Goal: Task Accomplishment & Management: Manage account settings

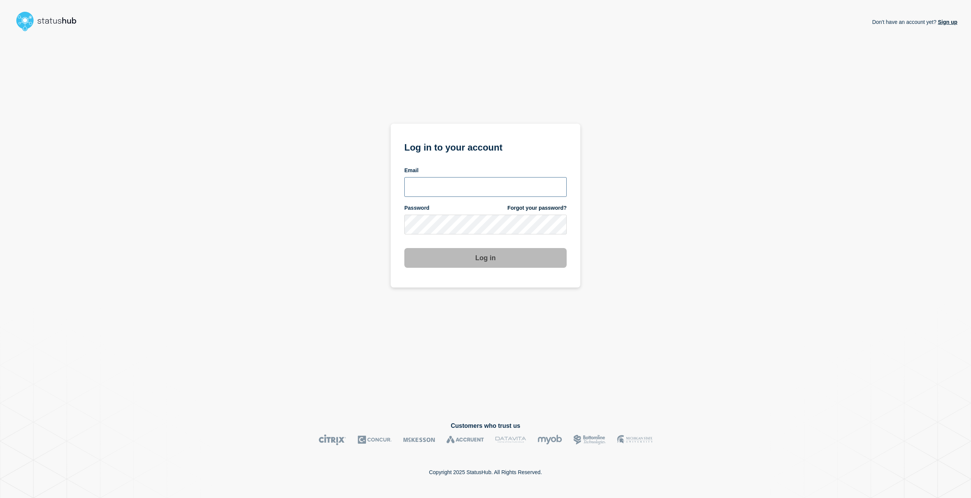
click at [422, 192] on input "email input" at bounding box center [485, 187] width 162 height 20
type input "Caleb.stahr@conexon.us"
click at [404, 248] on button "Log in" at bounding box center [485, 258] width 162 height 20
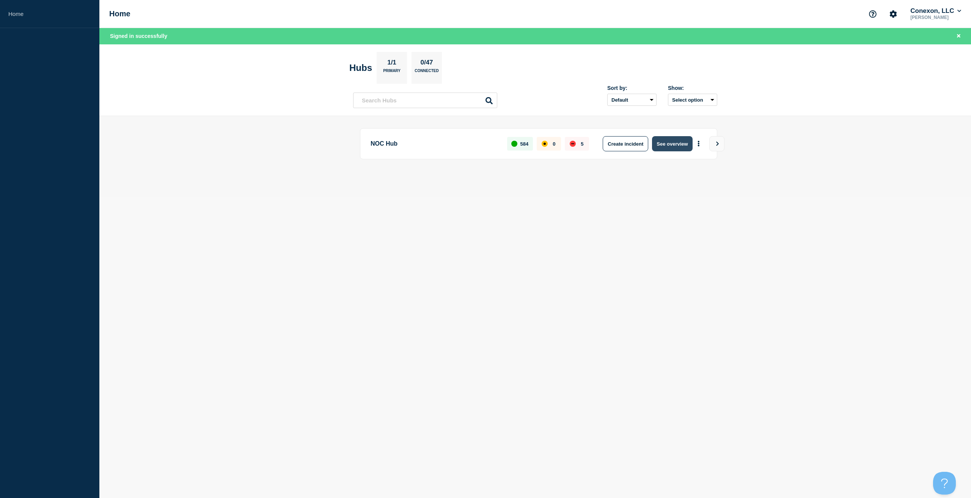
click at [666, 136] on button "See overview" at bounding box center [672, 143] width 40 height 15
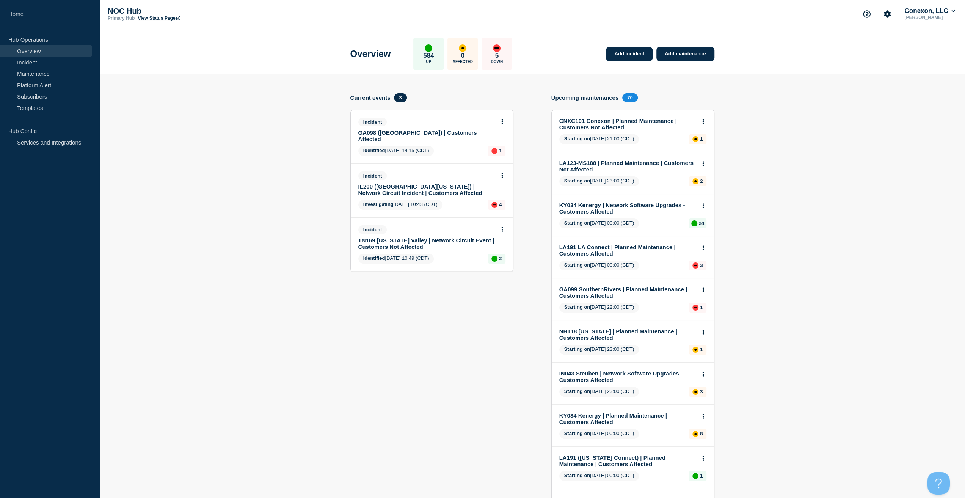
click at [427, 183] on link "IL200 ([GEOGRAPHIC_DATA][US_STATE]) | Network Circuit Incident | Customers Affe…" at bounding box center [426, 189] width 137 height 13
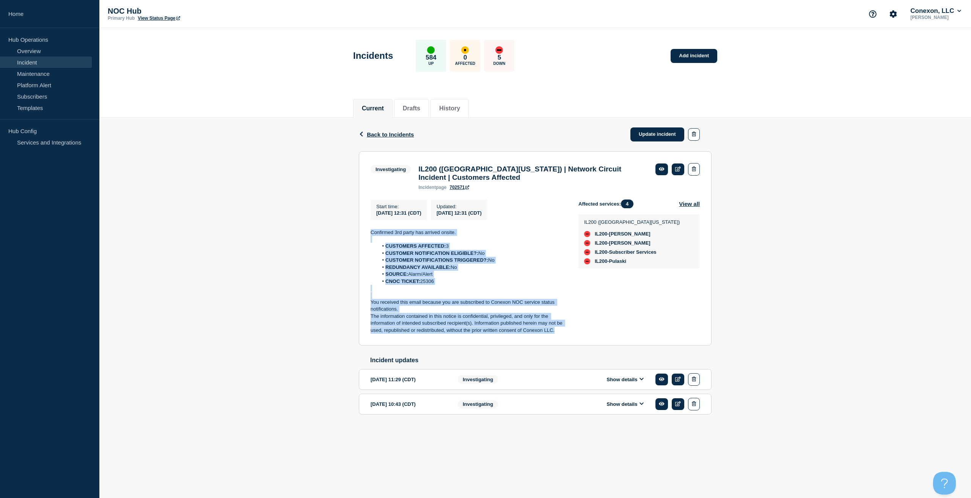
drag, startPoint x: 481, startPoint y: 301, endPoint x: 340, endPoint y: 232, distance: 156.7
click at [340, 232] on div "Back Back to Incidents Update incident Investigating IL200 ([GEOGRAPHIC_DATA][U…" at bounding box center [534, 278] width 871 height 321
copy div "Confirmed 3rd party has arrived onsite. CUSTOMERS AFFECTED: 3 CUSTOMER NOTIFICA…"
click at [646, 139] on link "Update incident" at bounding box center [657, 134] width 54 height 14
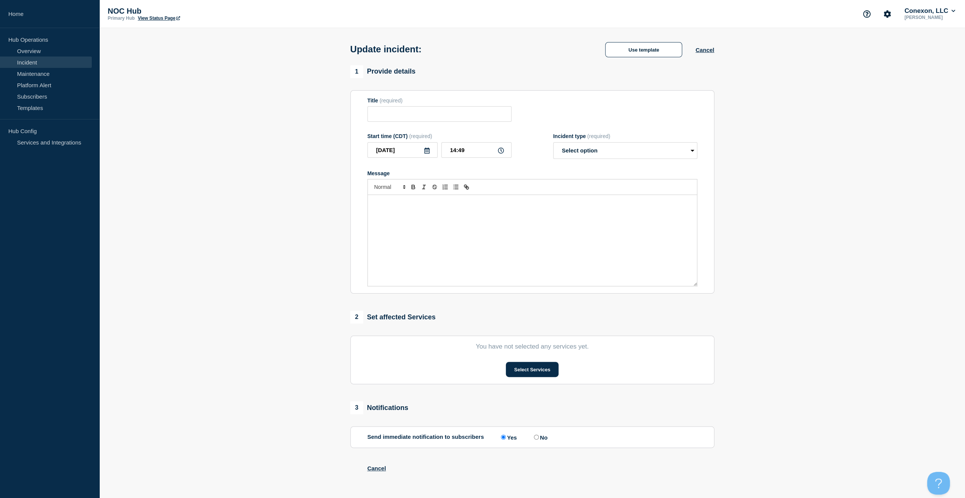
type input "IL200 ([GEOGRAPHIC_DATA][US_STATE]) | Network Circuit Incident | Customers Affe…"
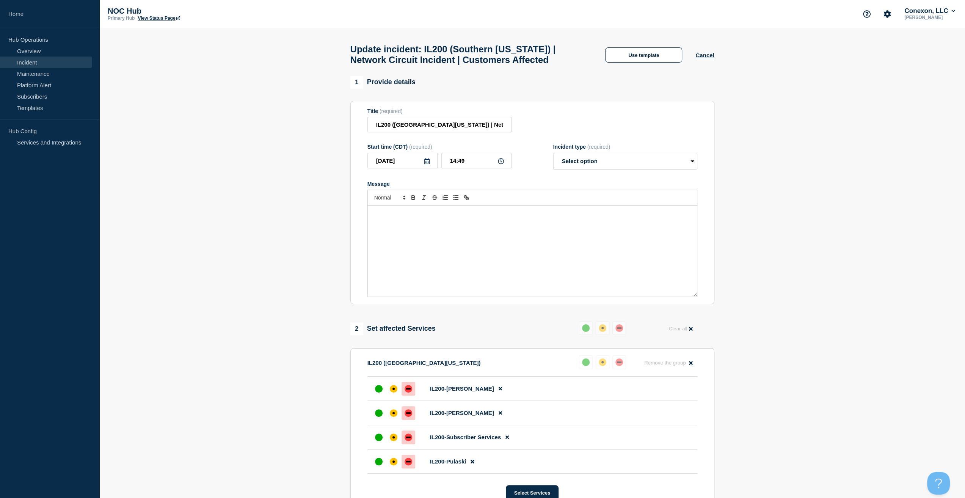
drag, startPoint x: 507, startPoint y: 261, endPoint x: 623, endPoint y: 171, distance: 146.6
click at [509, 259] on div "Message" at bounding box center [532, 251] width 329 height 91
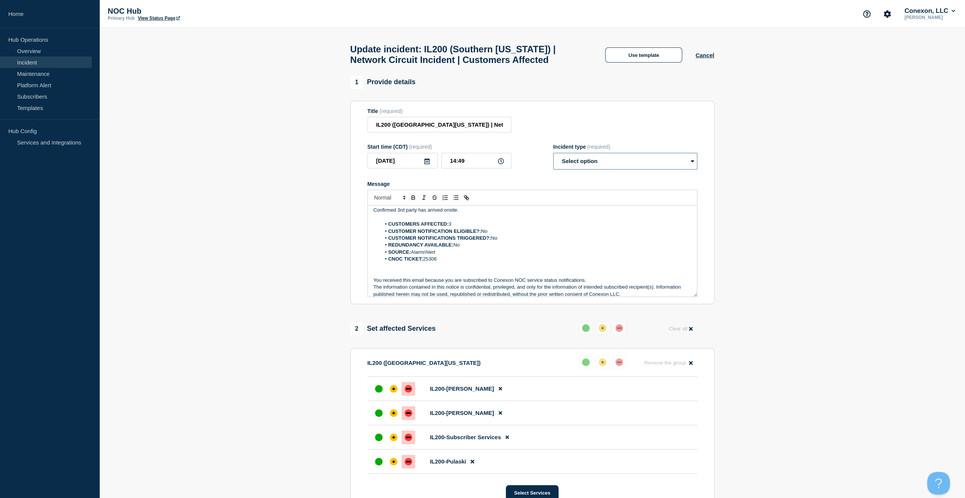
click at [623, 166] on select "Select option Investigating Identified Monitoring Resolved" at bounding box center [625, 161] width 144 height 17
select select "monitoring"
click at [553, 157] on select "Select option Investigating Identified Monitoring Resolved" at bounding box center [625, 161] width 144 height 17
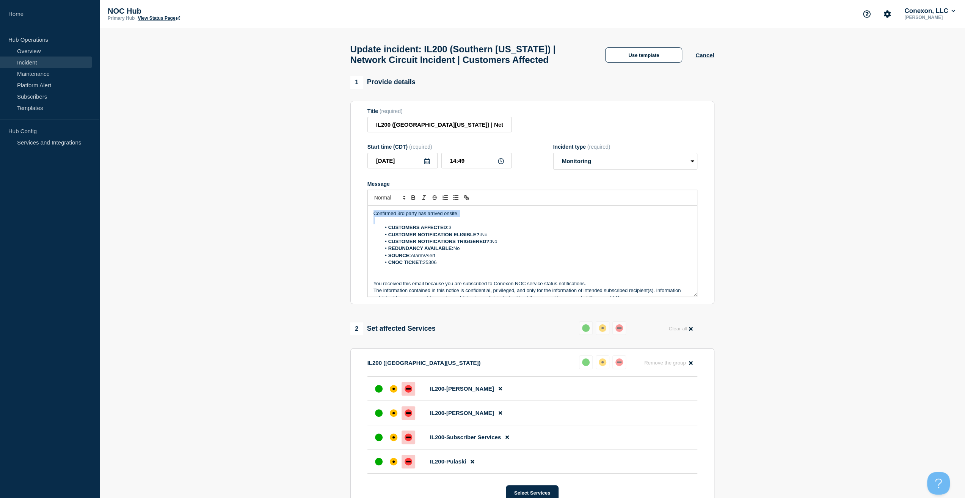
drag, startPoint x: 468, startPoint y: 217, endPoint x: 322, endPoint y: 208, distance: 146.6
click at [322, 208] on section "1 Provide details Title (required) IL200 (Southern [US_STATE]) | Network Circui…" at bounding box center [532, 405] width 866 height 658
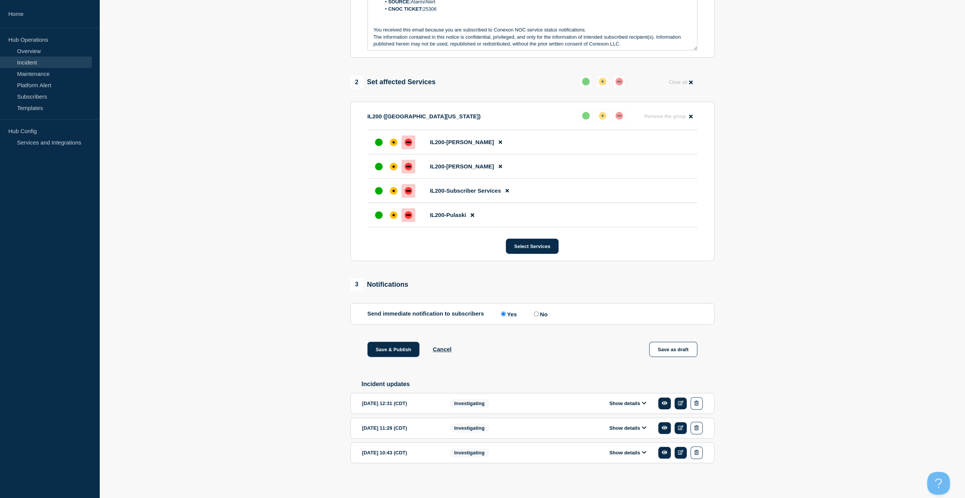
scroll to position [251, 0]
click at [399, 356] on div "Save & Publish Cancel Save as draft" at bounding box center [532, 358] width 364 height 34
click at [395, 350] on button "Save & Publish" at bounding box center [393, 348] width 52 height 15
